Goal: Information Seeking & Learning: Find specific fact

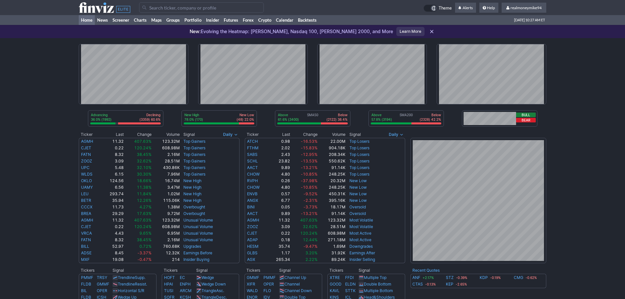
click at [210, 9] on input "Search" at bounding box center [201, 7] width 125 height 11
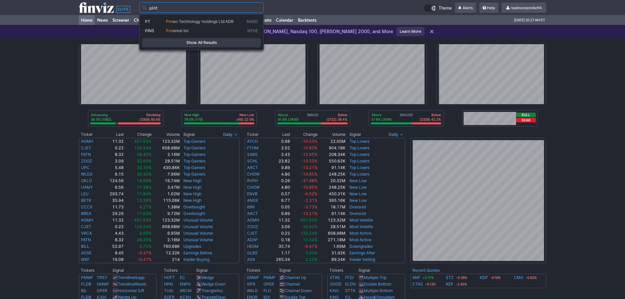
click at [177, 32] on span "erest Inc" at bounding box center [181, 30] width 16 height 5
type input "PINS"
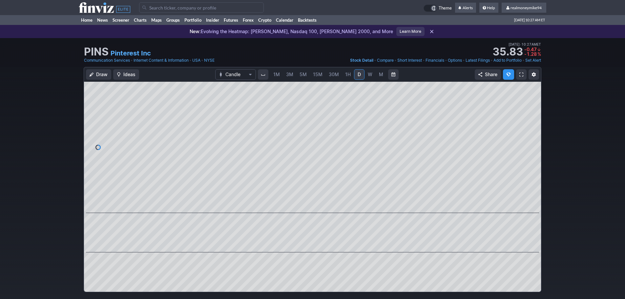
click at [372, 75] on span "W" at bounding box center [370, 75] width 5 height 6
click at [360, 74] on span "D" at bounding box center [359, 75] width 3 height 6
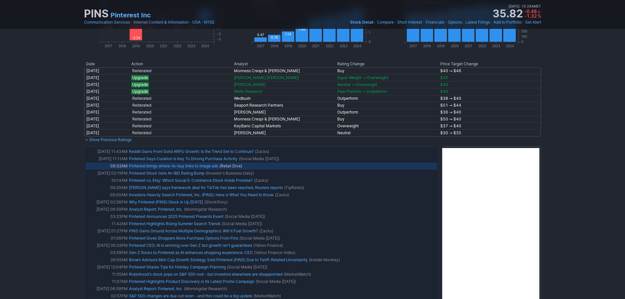
scroll to position [459, 0]
